Goal: Transaction & Acquisition: Purchase product/service

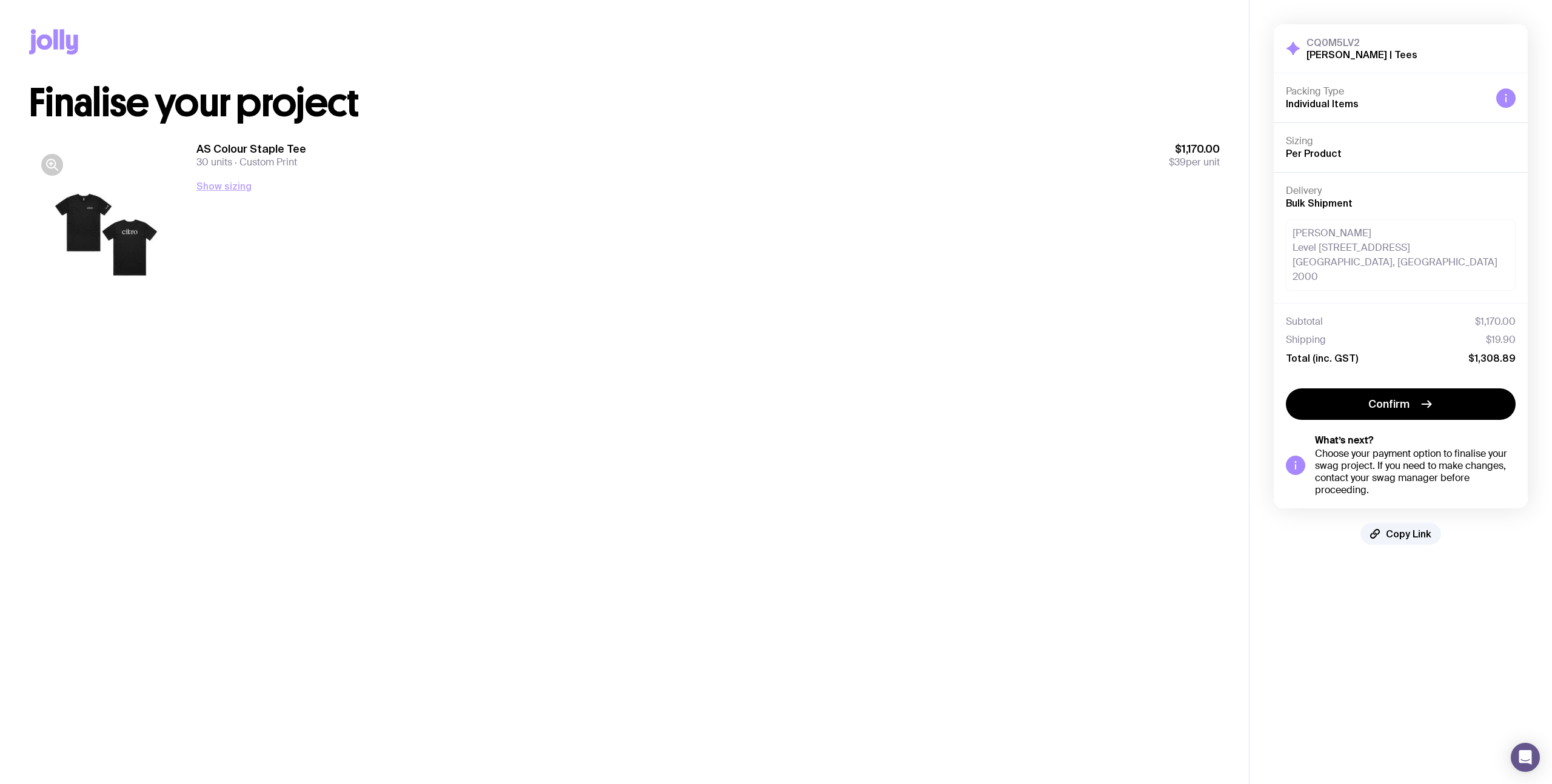
click at [212, 184] on button "Show sizing" at bounding box center [223, 186] width 55 height 15
click at [1415, 390] on button "Confirm" at bounding box center [1401, 404] width 230 height 32
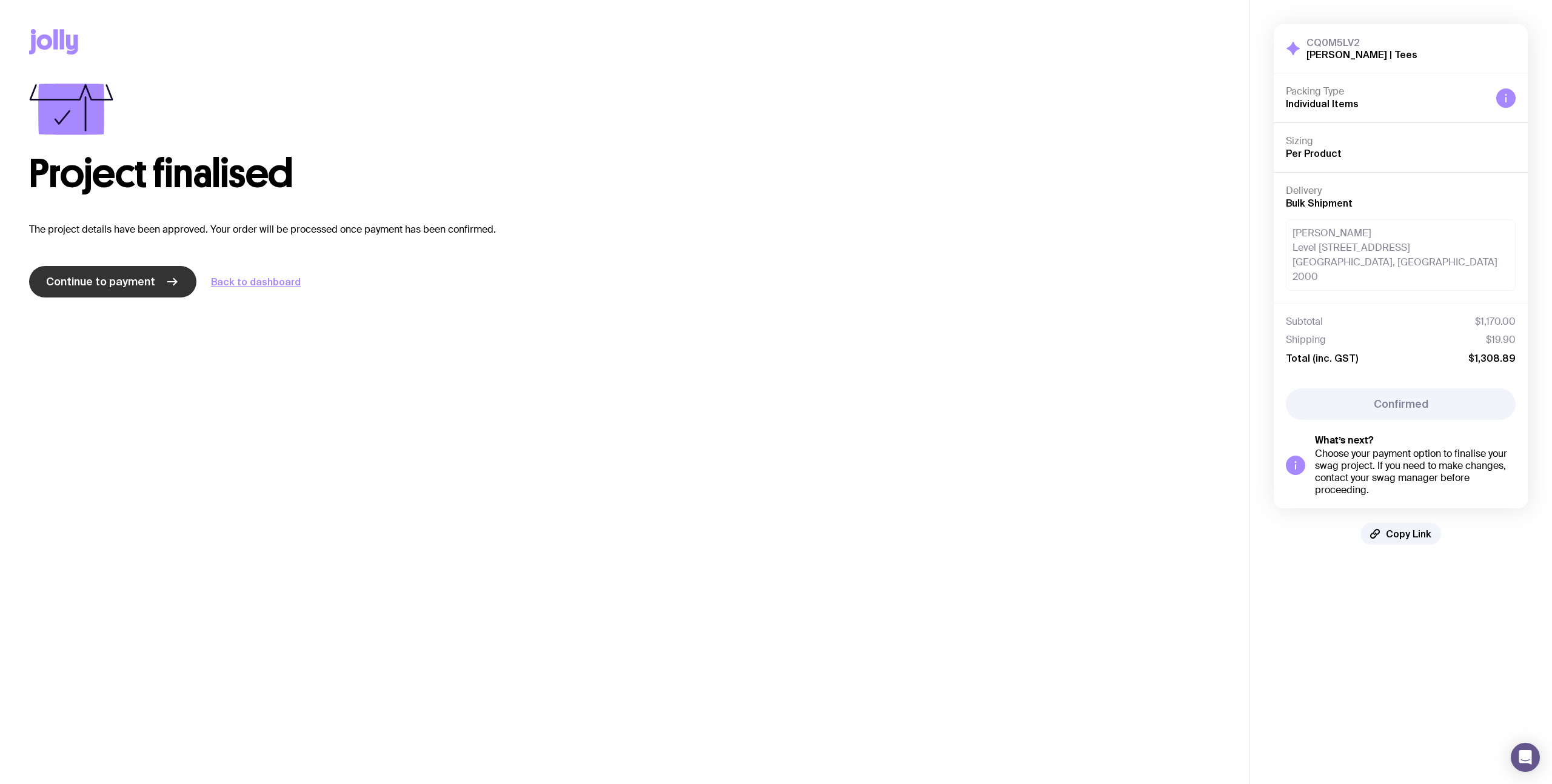
click at [111, 288] on span "Continue to payment" at bounding box center [101, 282] width 110 height 15
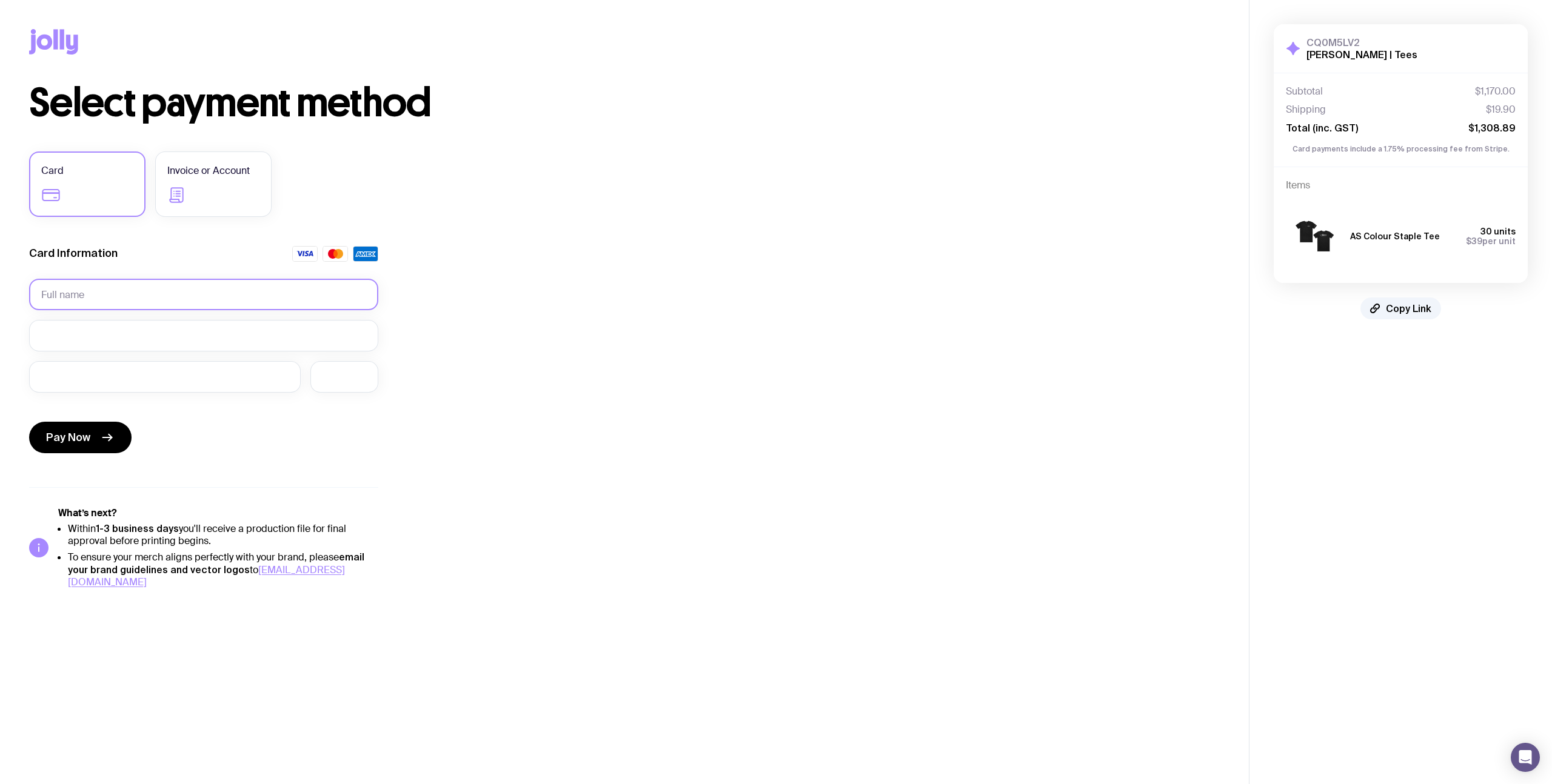
click at [65, 290] on input "text" at bounding box center [203, 294] width 349 height 32
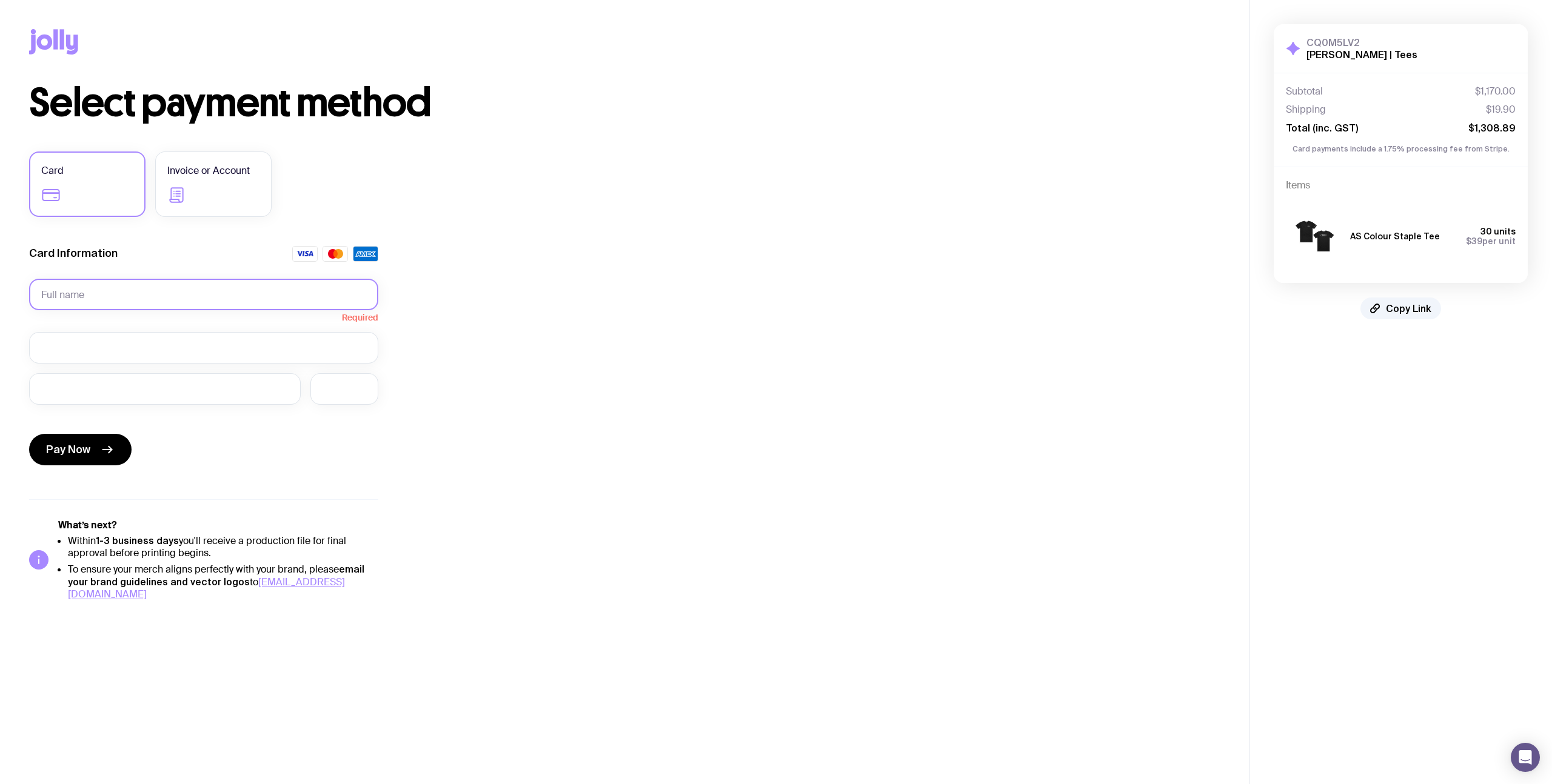
click at [149, 294] on input "text" at bounding box center [203, 294] width 349 height 32
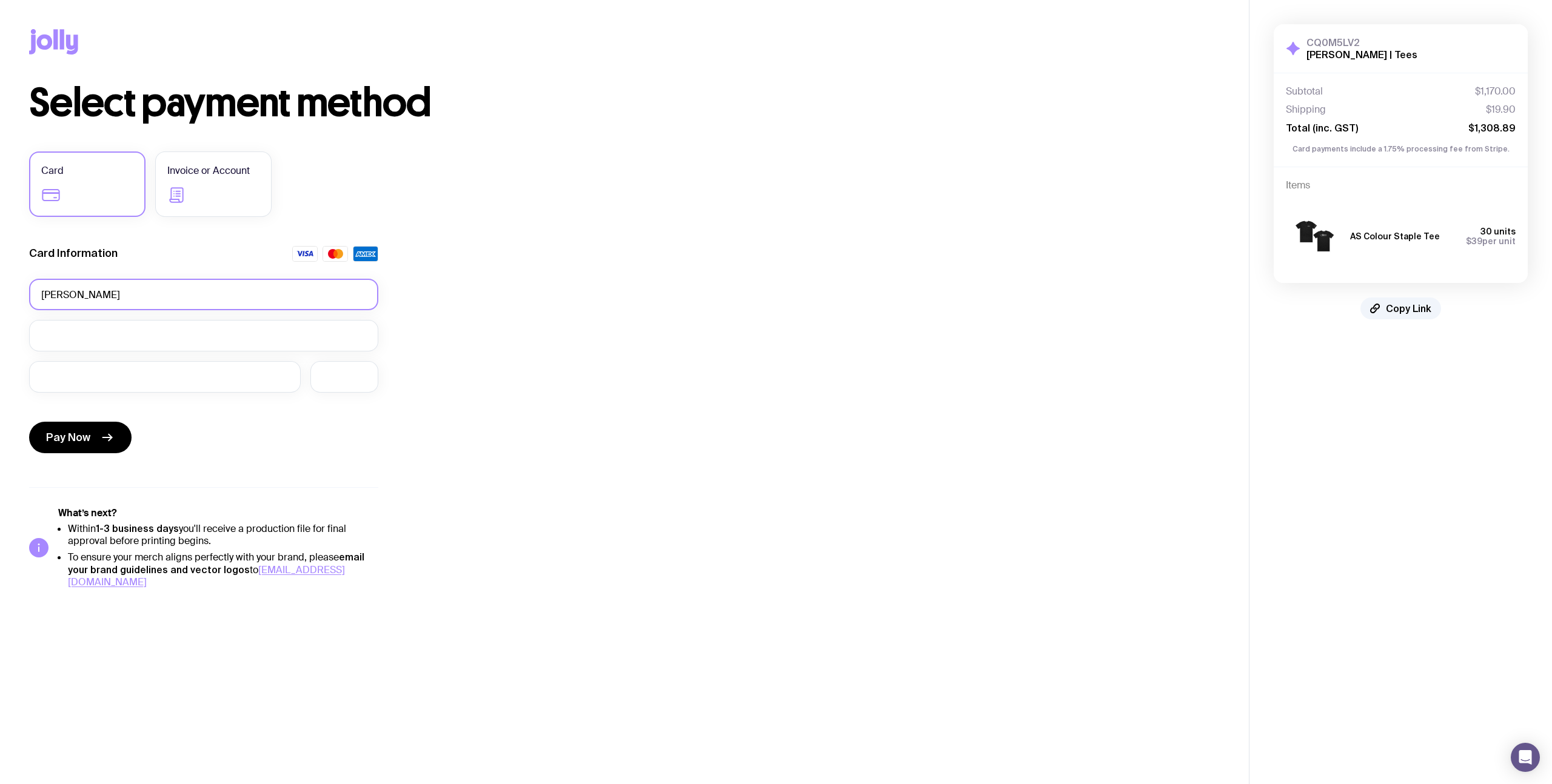
click at [96, 287] on input "[PERSON_NAME]" at bounding box center [203, 294] width 349 height 32
type input "[PERSON_NAME]"
click at [660, 206] on div "Select payment method Card Invoice or Account Card Information [PERSON_NAME] Pa…" at bounding box center [624, 335] width 1191 height 504
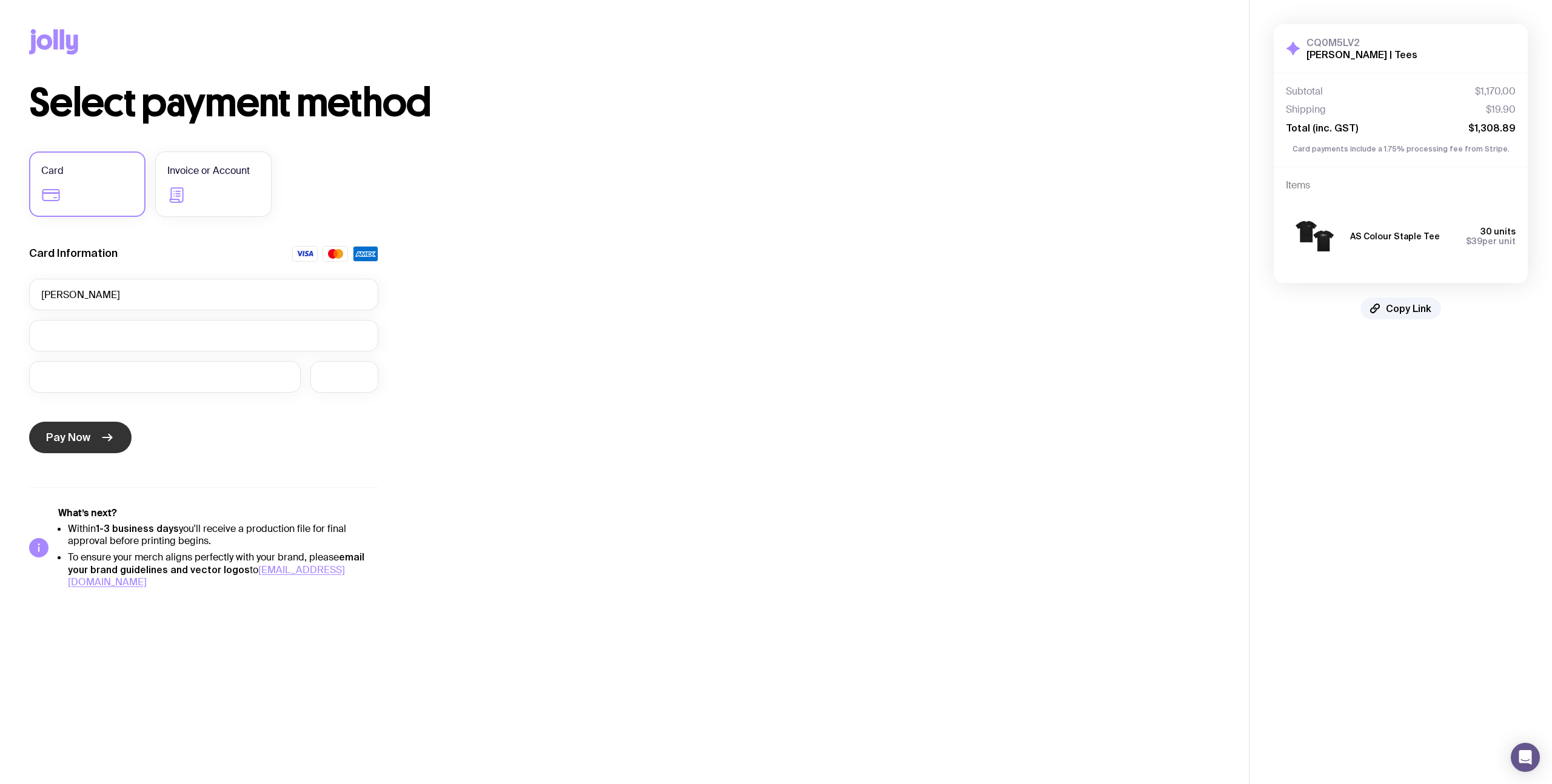
click at [79, 443] on span "Pay Now" at bounding box center [68, 437] width 44 height 15
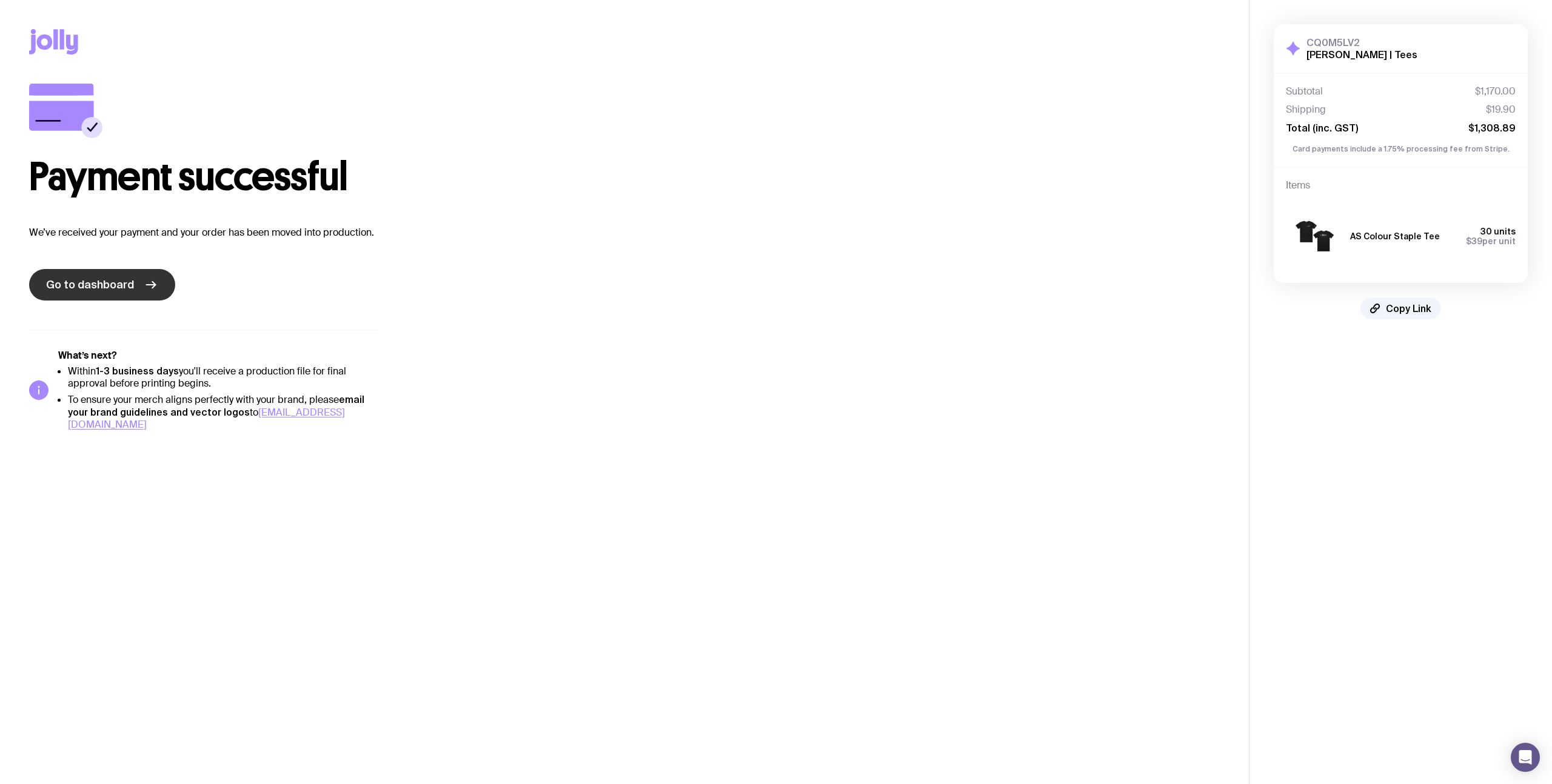
click at [94, 290] on span "Go to dashboard" at bounding box center [90, 285] width 88 height 15
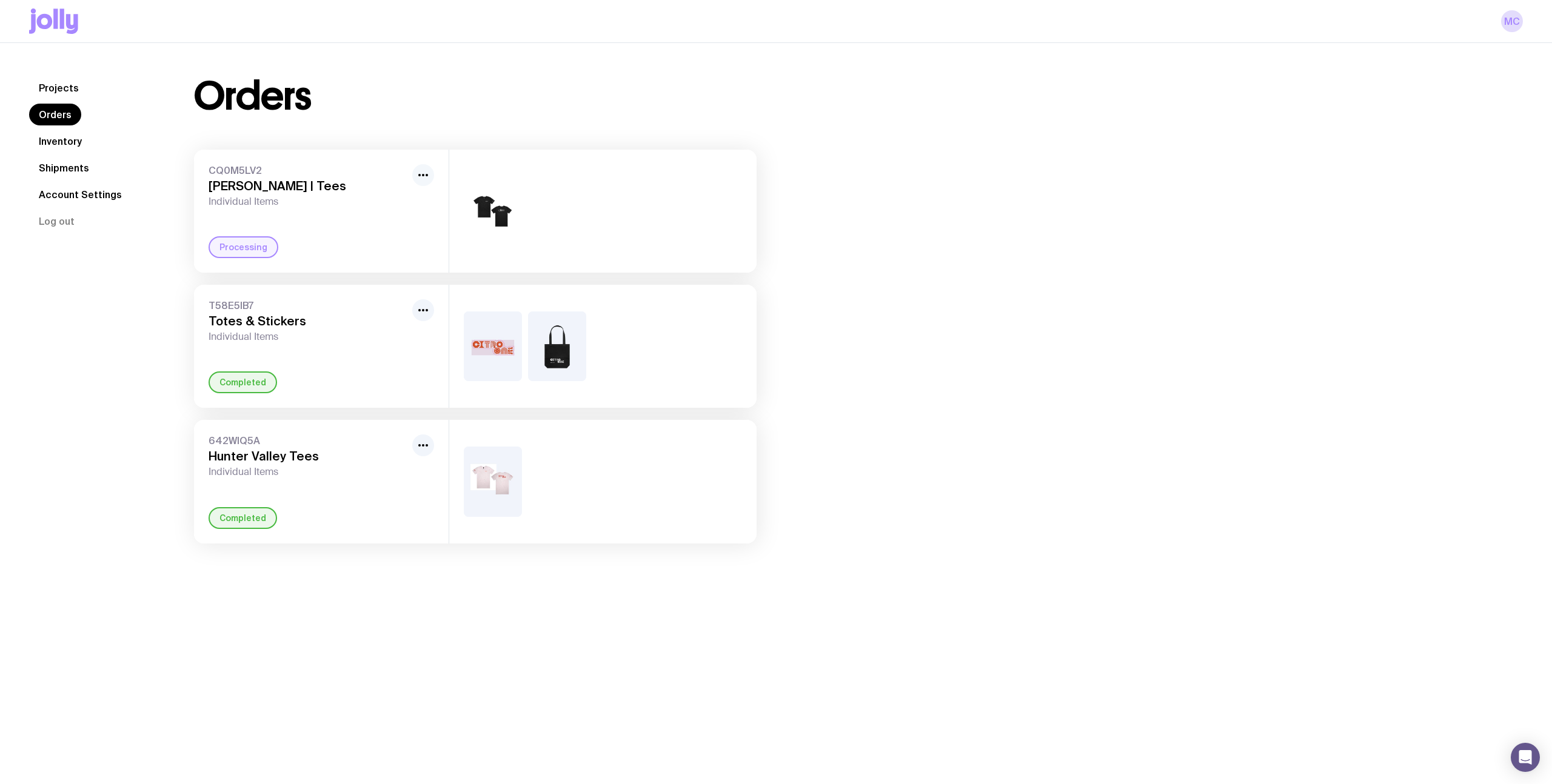
click at [416, 171] on icon "button" at bounding box center [423, 175] width 15 height 15
drag, startPoint x: 908, startPoint y: 192, endPoint x: 885, endPoint y: 196, distance: 23.3
click at [908, 192] on div "Orders CQ0M5LV2 [PERSON_NAME] | Tees Individual Items Rename Processing T58E5IB…" at bounding box center [844, 309] width 1358 height 467
click at [418, 171] on icon "button" at bounding box center [423, 175] width 15 height 15
click at [411, 204] on button "Rename" at bounding box center [395, 202] width 58 height 12
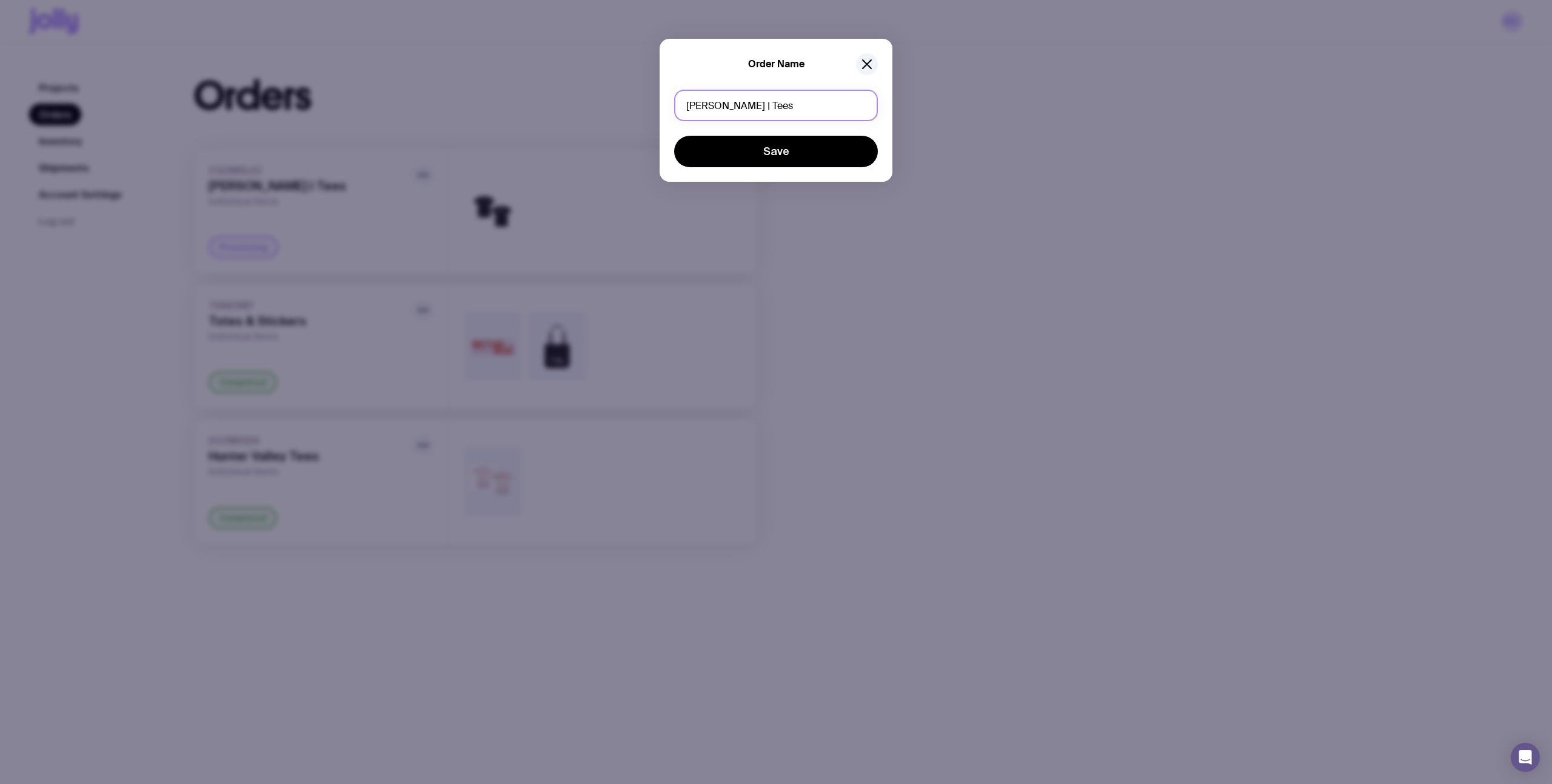
click at [736, 103] on input "[PERSON_NAME] | Tees" at bounding box center [776, 105] width 204 height 32
type input "[PERSON_NAME] | Tee Reprint [DATE]"
click at [753, 153] on button "Save" at bounding box center [776, 151] width 204 height 32
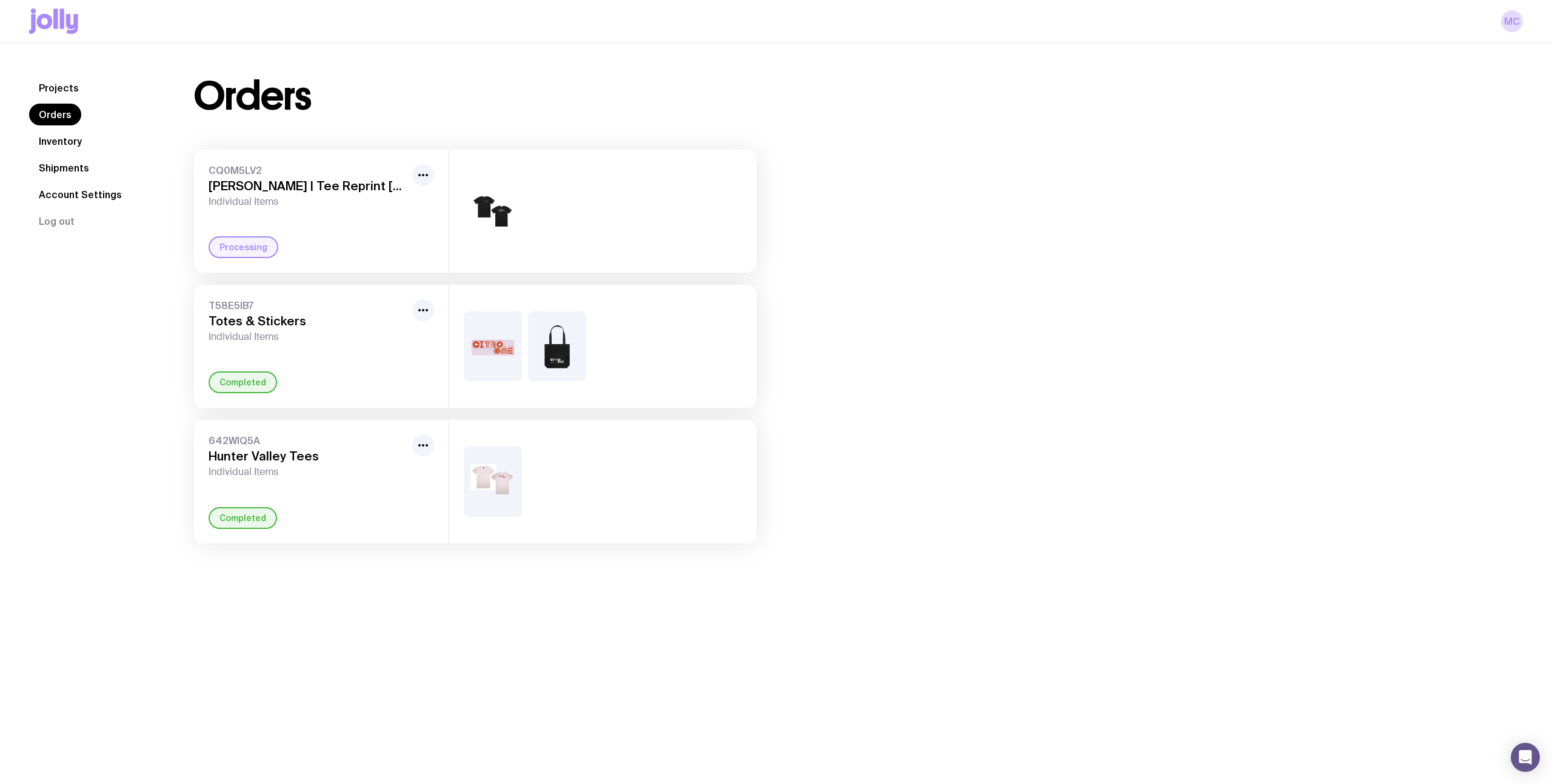
click at [1083, 302] on div "Orders CQ0M5LV2 [PERSON_NAME] | Tee Reprint [DATE] Individual Items Processing …" at bounding box center [844, 309] width 1358 height 467
